Goal: Task Accomplishment & Management: Use online tool/utility

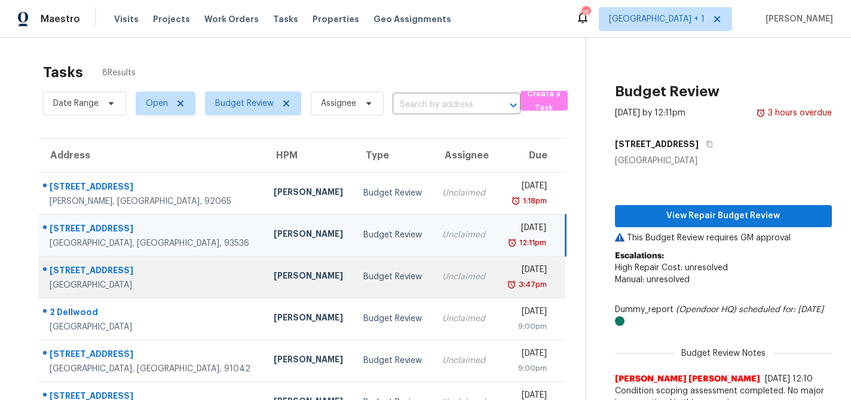
click at [363, 279] on div "Budget Review" at bounding box center [393, 277] width 60 height 12
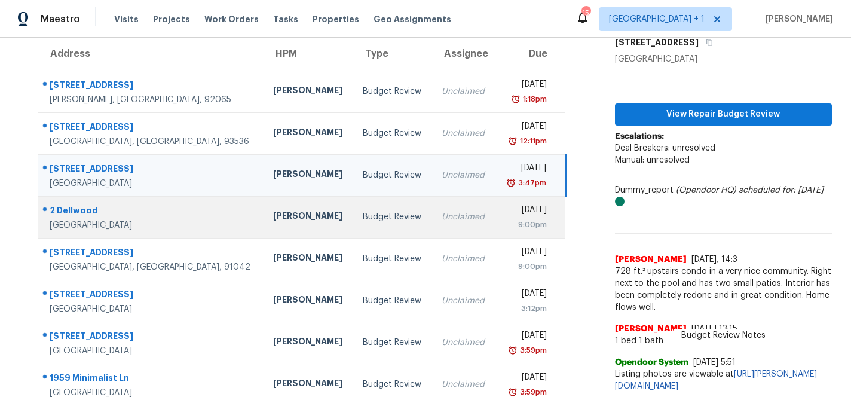
scroll to position [116, 0]
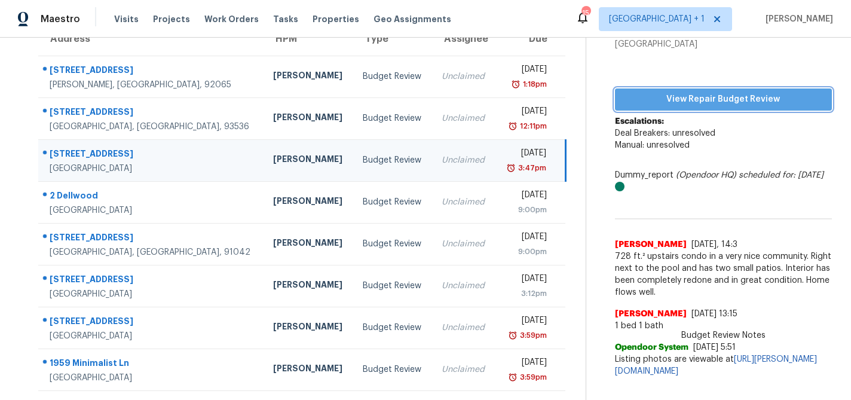
click at [673, 97] on span "View Repair Budget Review" at bounding box center [723, 99] width 198 height 15
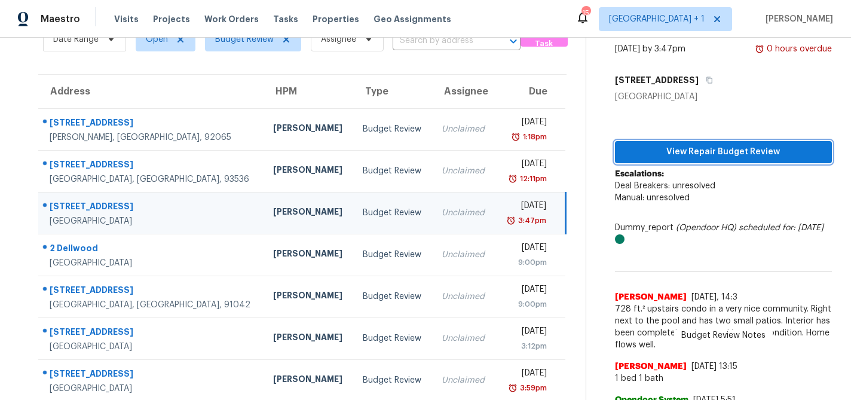
scroll to position [42, 0]
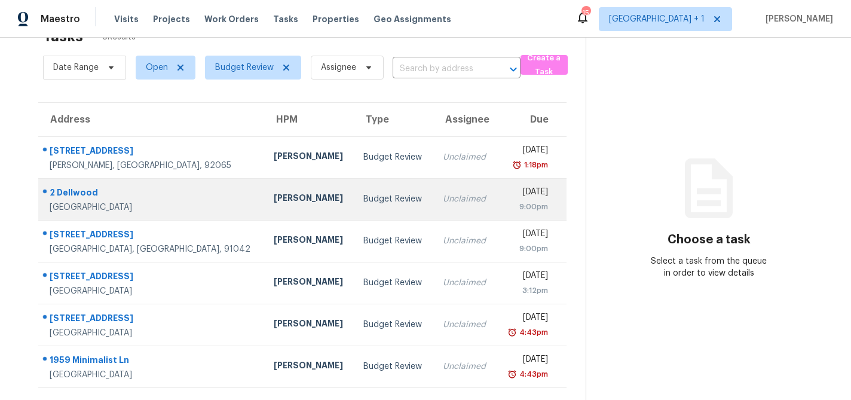
scroll to position [38, 0]
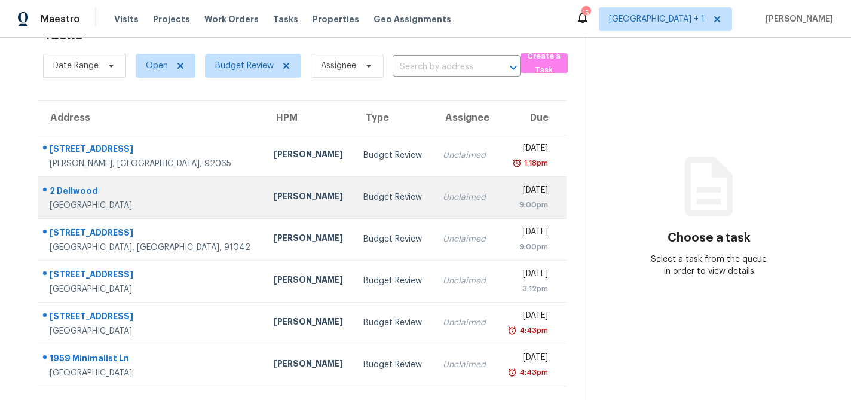
click at [363, 195] on div "Budget Review" at bounding box center [393, 197] width 60 height 12
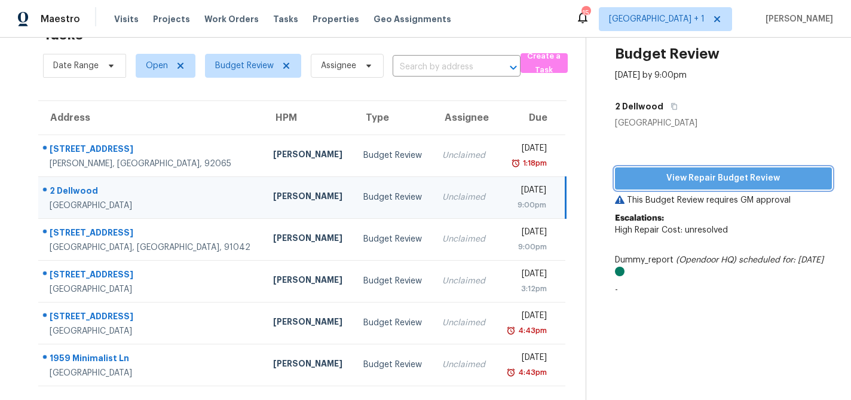
click at [708, 177] on span "View Repair Budget Review" at bounding box center [723, 178] width 198 height 15
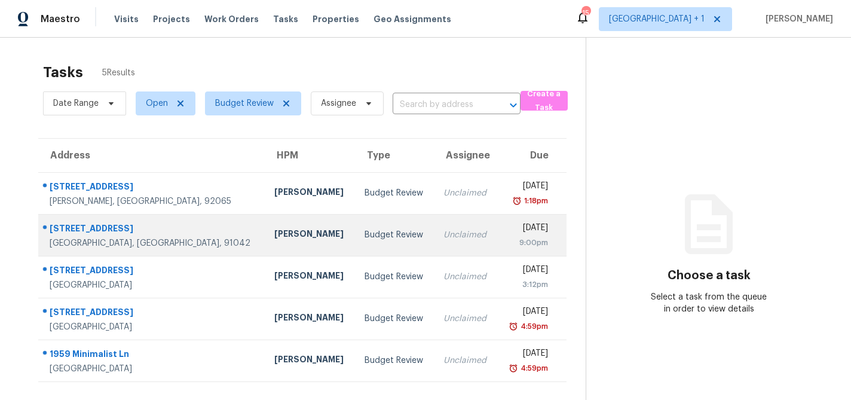
scroll to position [38, 0]
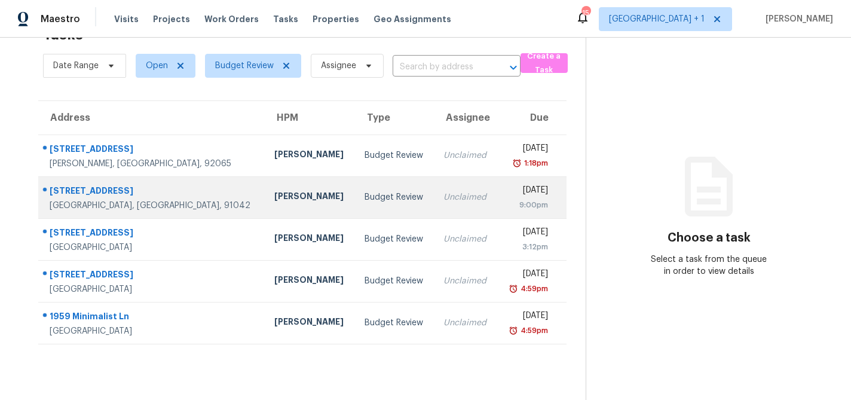
click at [364, 191] on div "Budget Review" at bounding box center [394, 197] width 60 height 12
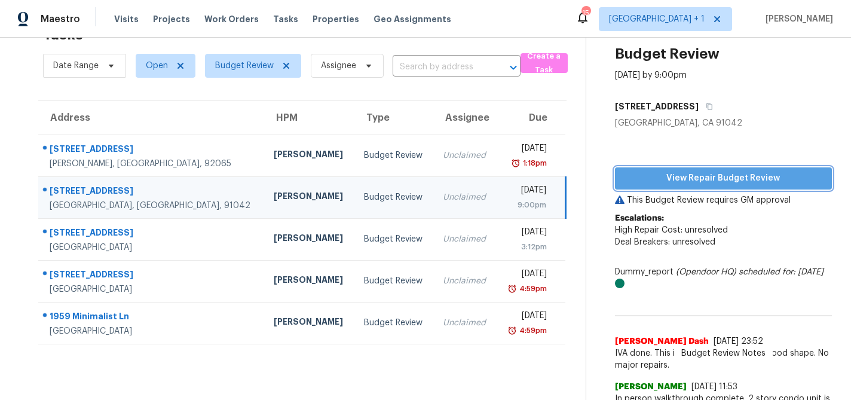
click at [719, 178] on span "View Repair Budget Review" at bounding box center [723, 178] width 198 height 15
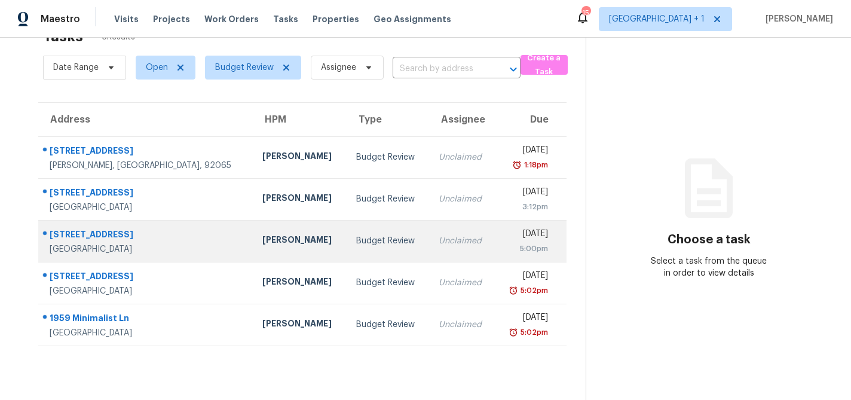
scroll to position [38, 0]
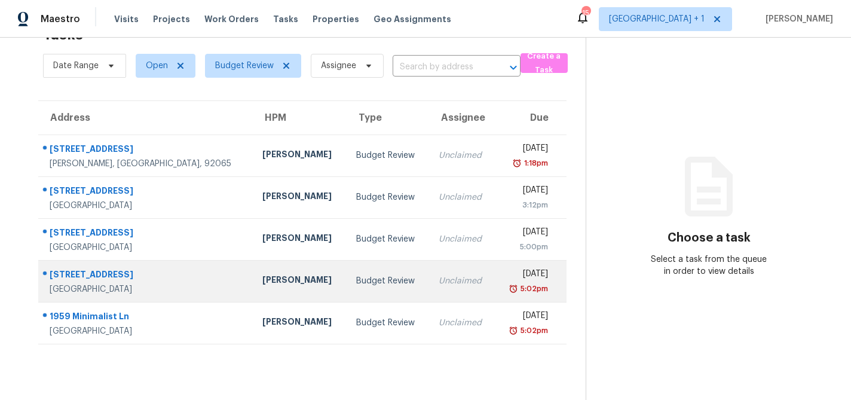
click at [438, 283] on div "Unclaimed" at bounding box center [461, 281] width 47 height 12
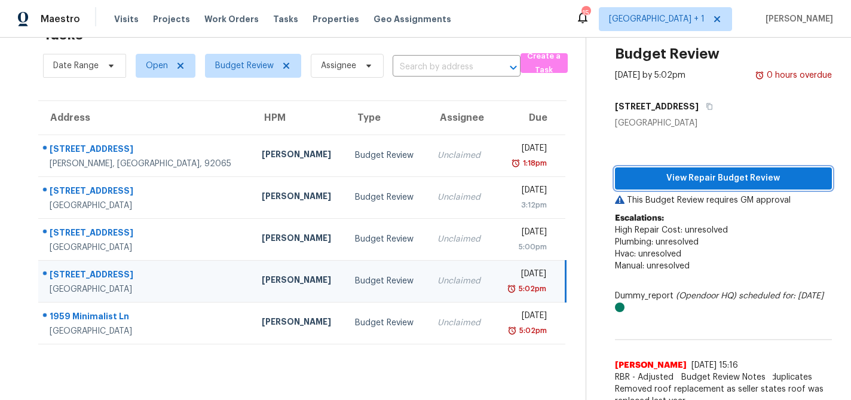
click at [706, 176] on span "View Repair Budget Review" at bounding box center [723, 178] width 198 height 15
